Goal: Task Accomplishment & Management: Manage account settings

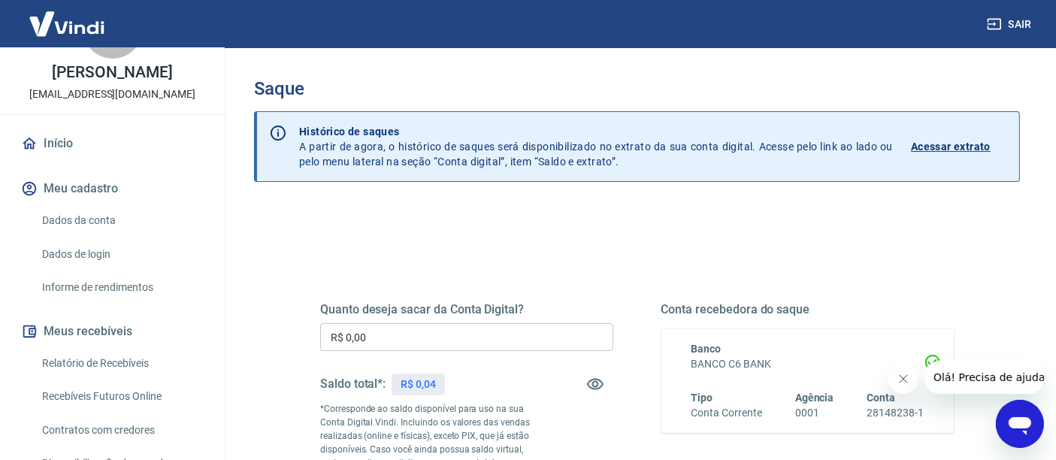
scroll to position [83, 0]
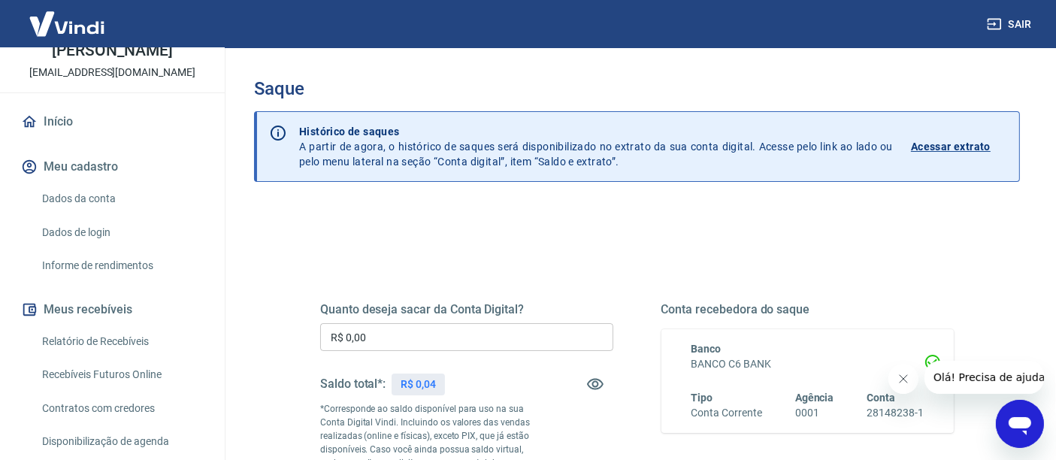
click at [115, 356] on link "Relatório de Recebíveis" at bounding box center [121, 341] width 171 height 31
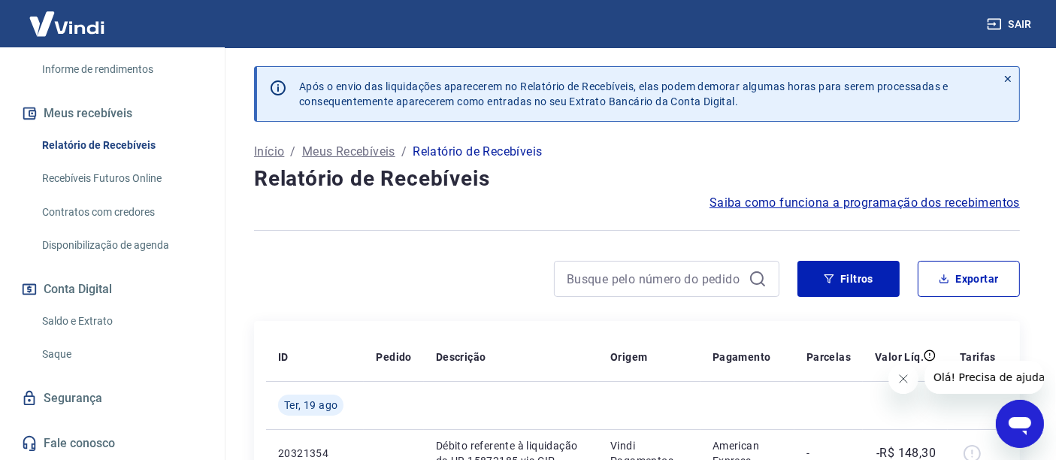
scroll to position [294, 0]
click at [59, 351] on link "Saque" at bounding box center [121, 354] width 171 height 31
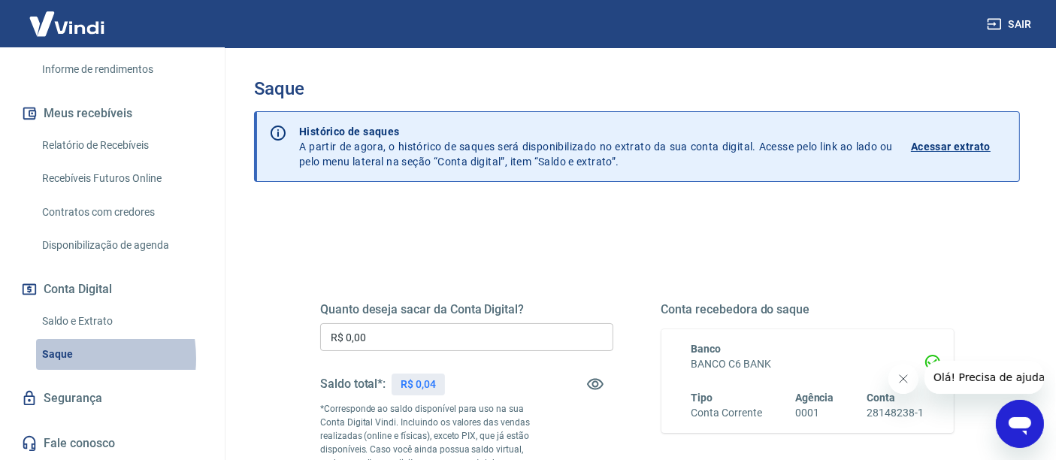
click at [61, 359] on link "Saque" at bounding box center [121, 354] width 171 height 31
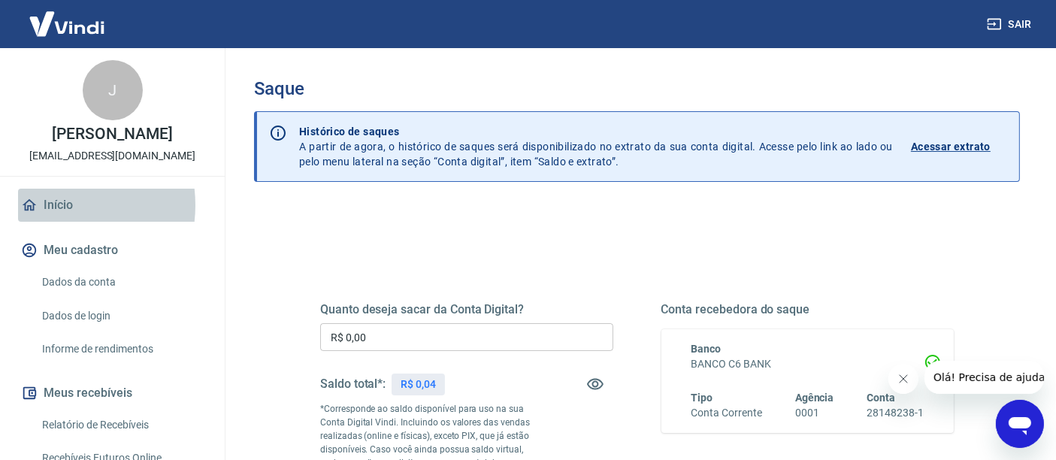
click at [47, 221] on link "Início" at bounding box center [112, 205] width 189 height 33
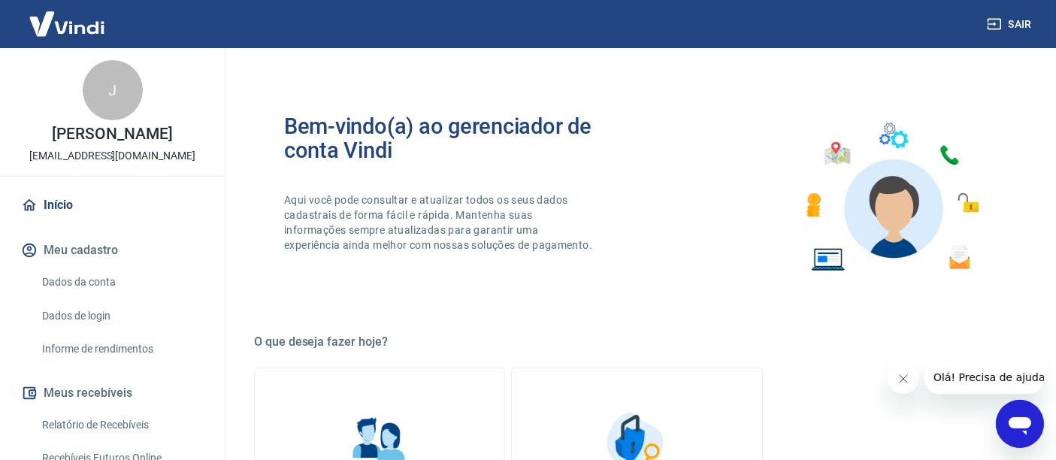
scroll to position [250, 0]
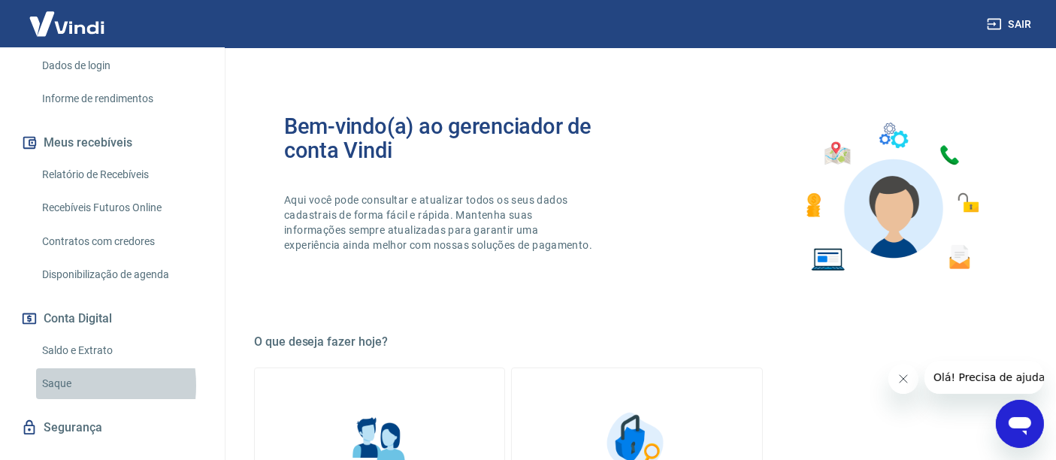
click at [58, 399] on link "Saque" at bounding box center [121, 383] width 171 height 31
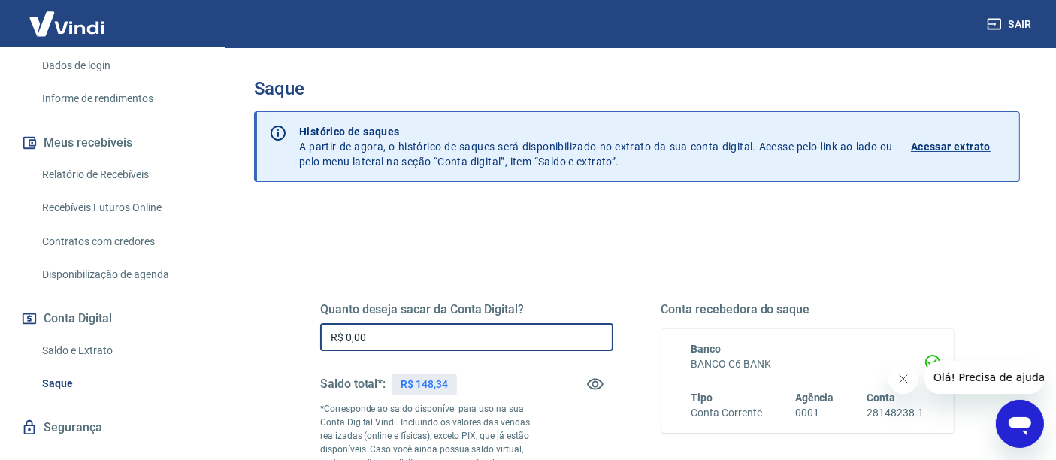
click at [379, 338] on input "R$ 0,00" at bounding box center [466, 337] width 293 height 28
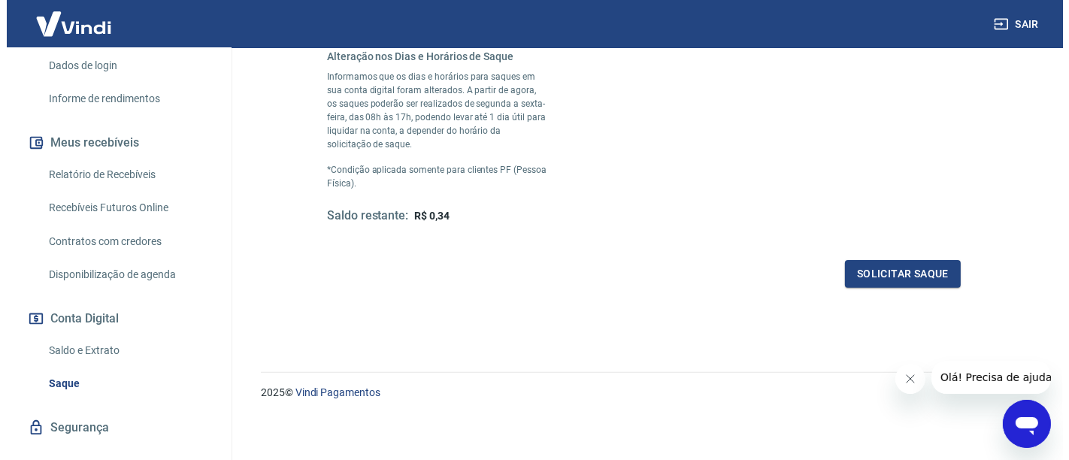
scroll to position [449, 0]
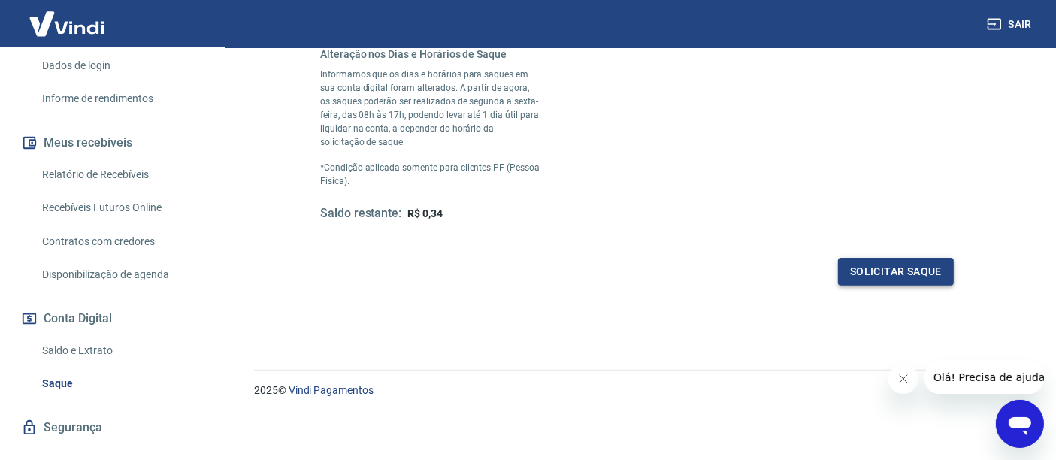
type input "R$ 148,00"
click at [863, 276] on button "Solicitar saque" at bounding box center [896, 272] width 116 height 28
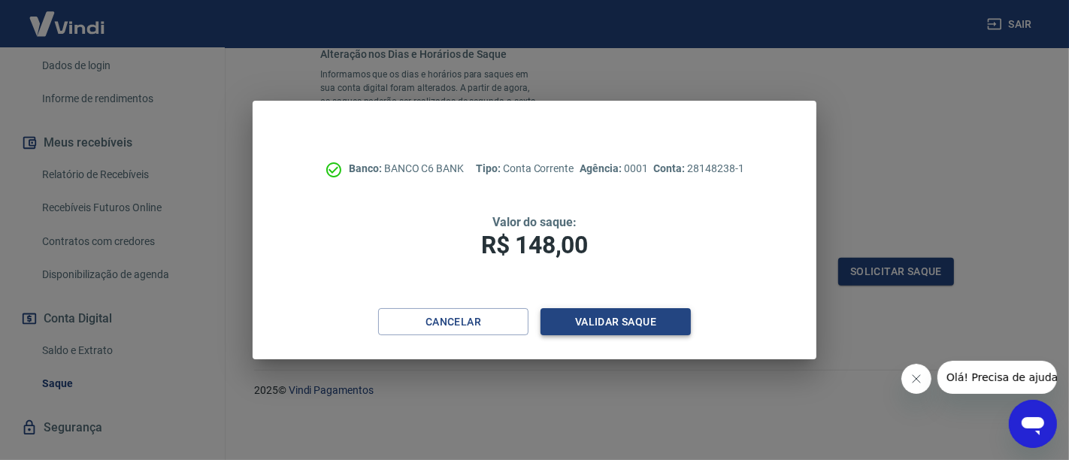
click at [645, 328] on button "Validar saque" at bounding box center [615, 322] width 150 height 28
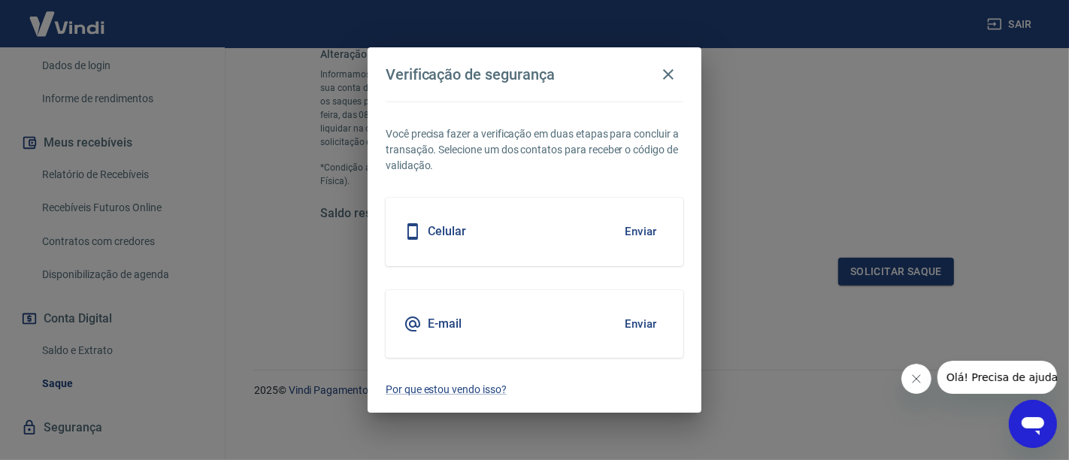
click at [633, 244] on button "Enviar" at bounding box center [640, 232] width 49 height 32
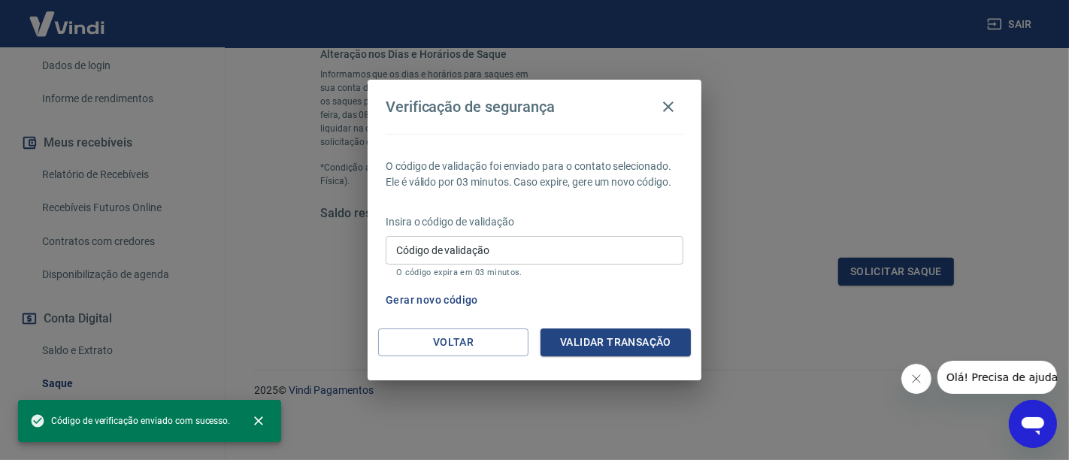
click at [633, 242] on input "Código de validação" at bounding box center [535, 250] width 298 height 28
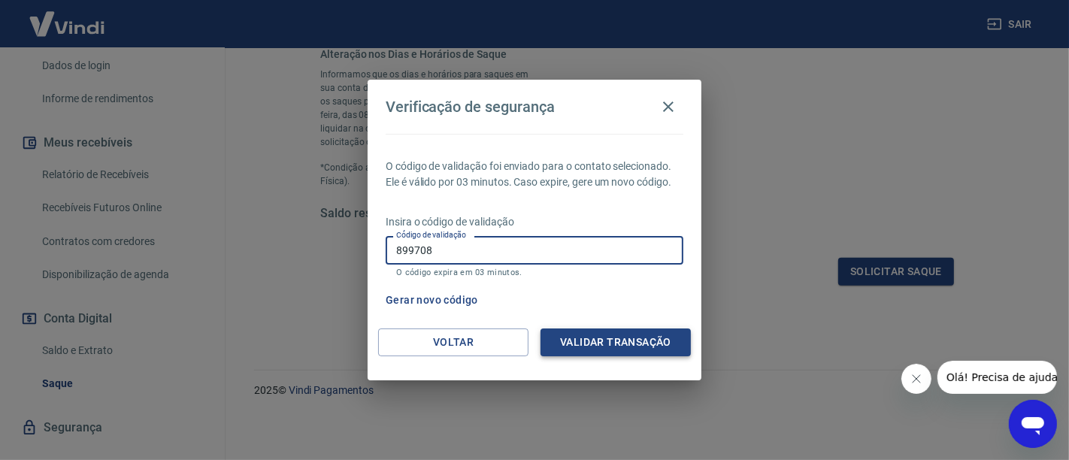
type input "899708"
click at [605, 338] on button "Validar transação" at bounding box center [615, 342] width 150 height 28
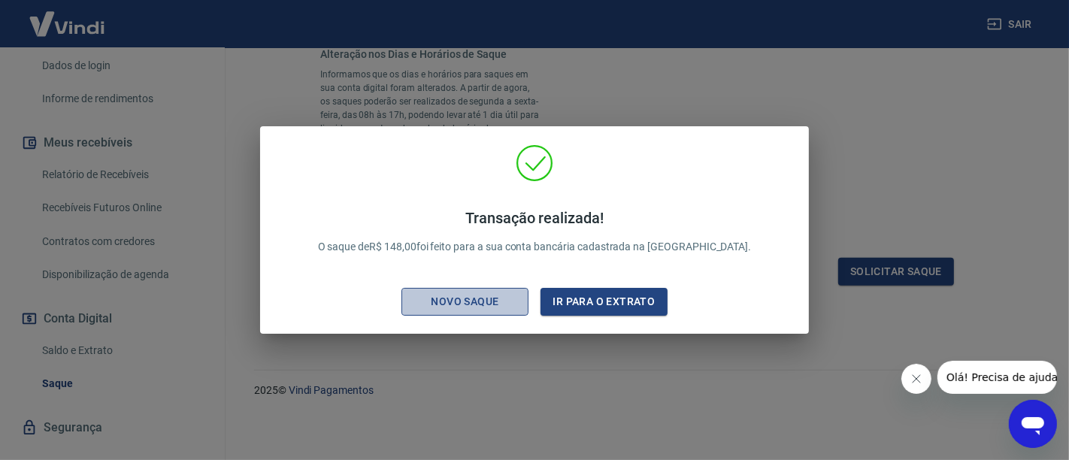
click at [455, 306] on div "Novo saque" at bounding box center [465, 301] width 104 height 19
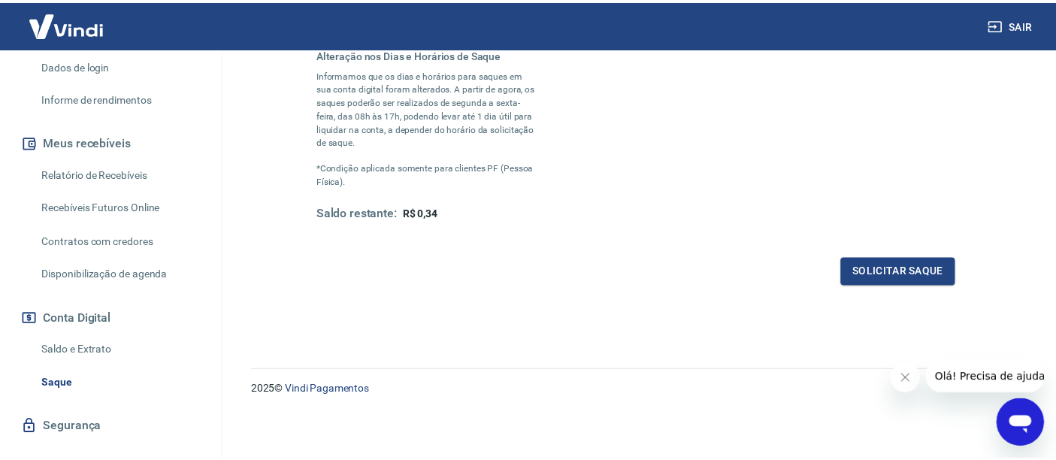
scroll to position [421, 0]
